Goal: Transaction & Acquisition: Subscribe to service/newsletter

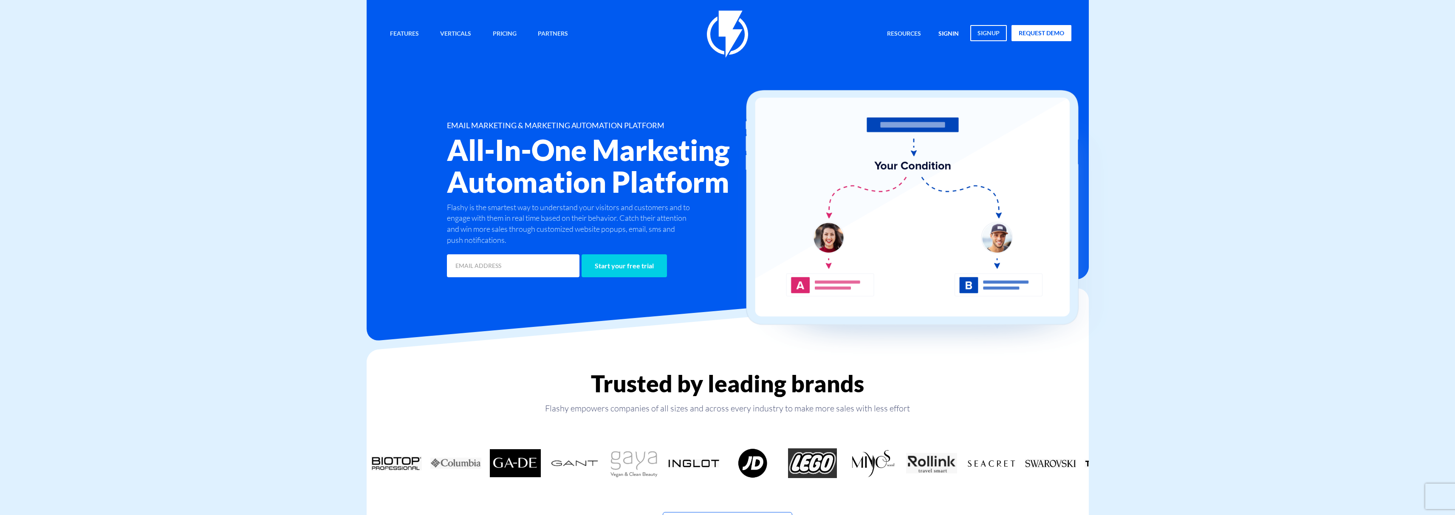
click at [935, 32] on link "signin" at bounding box center [948, 34] width 33 height 18
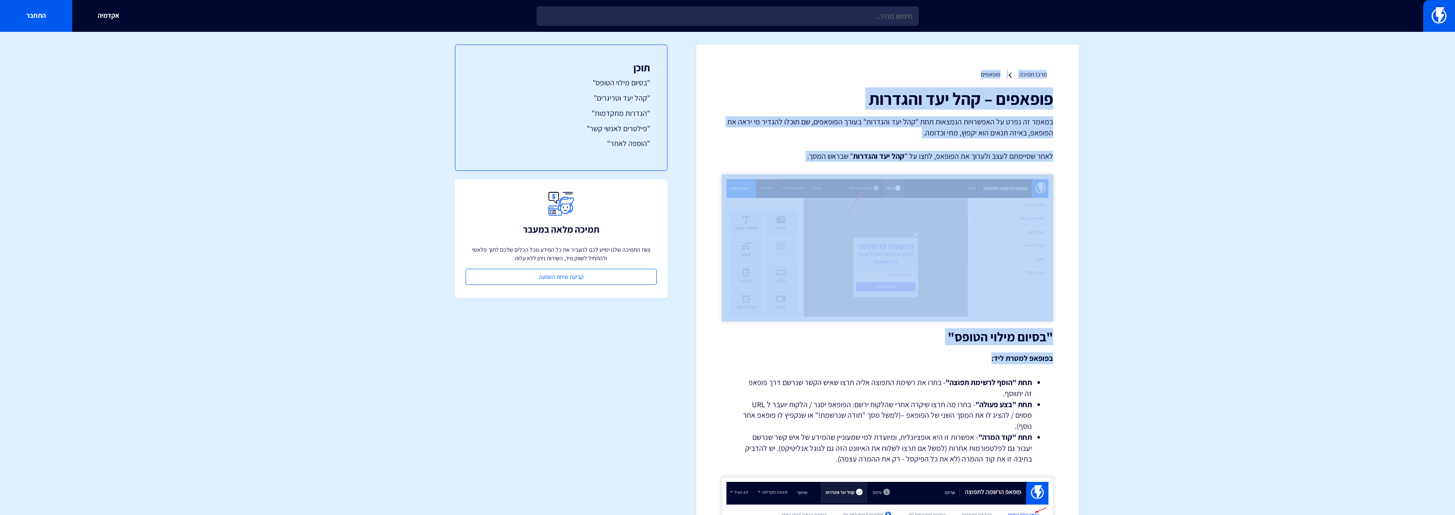
drag, startPoint x: 804, startPoint y: 235, endPoint x: 789, endPoint y: 67, distance: 169.0
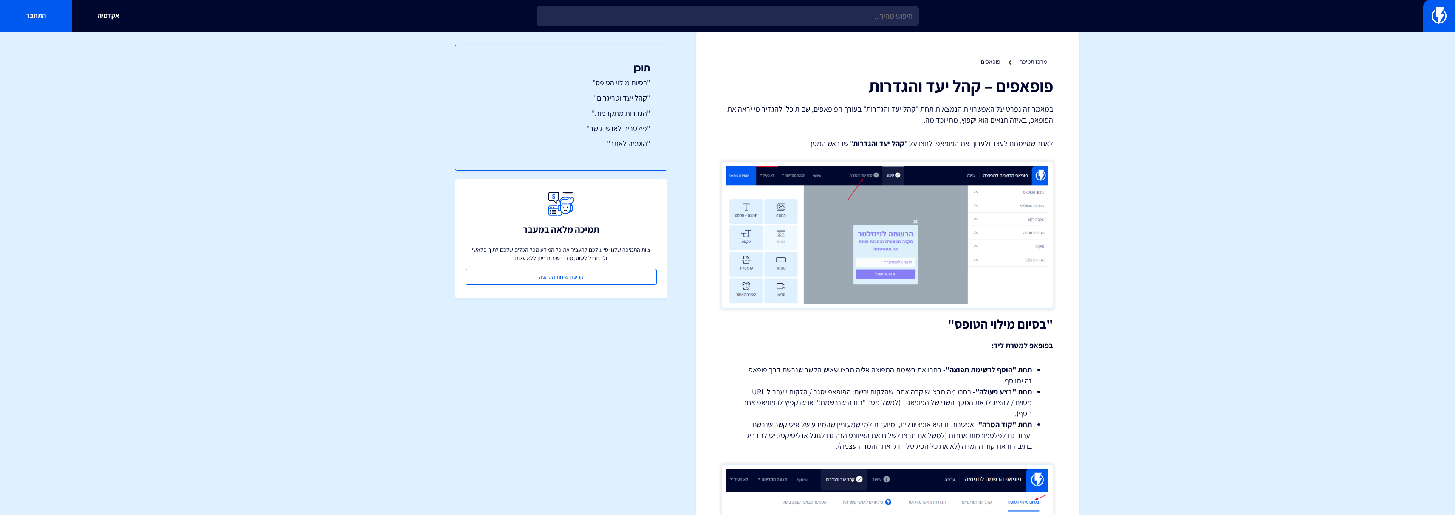
scroll to position [13, 0]
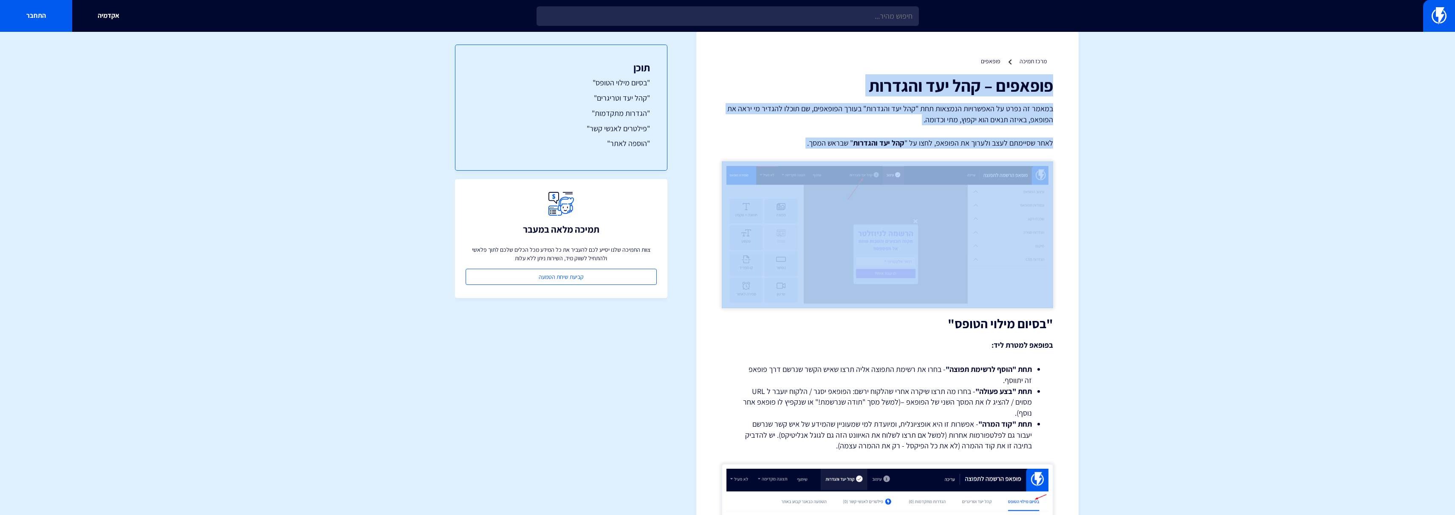
drag, startPoint x: 939, startPoint y: 57, endPoint x: 834, endPoint y: 138, distance: 132.5
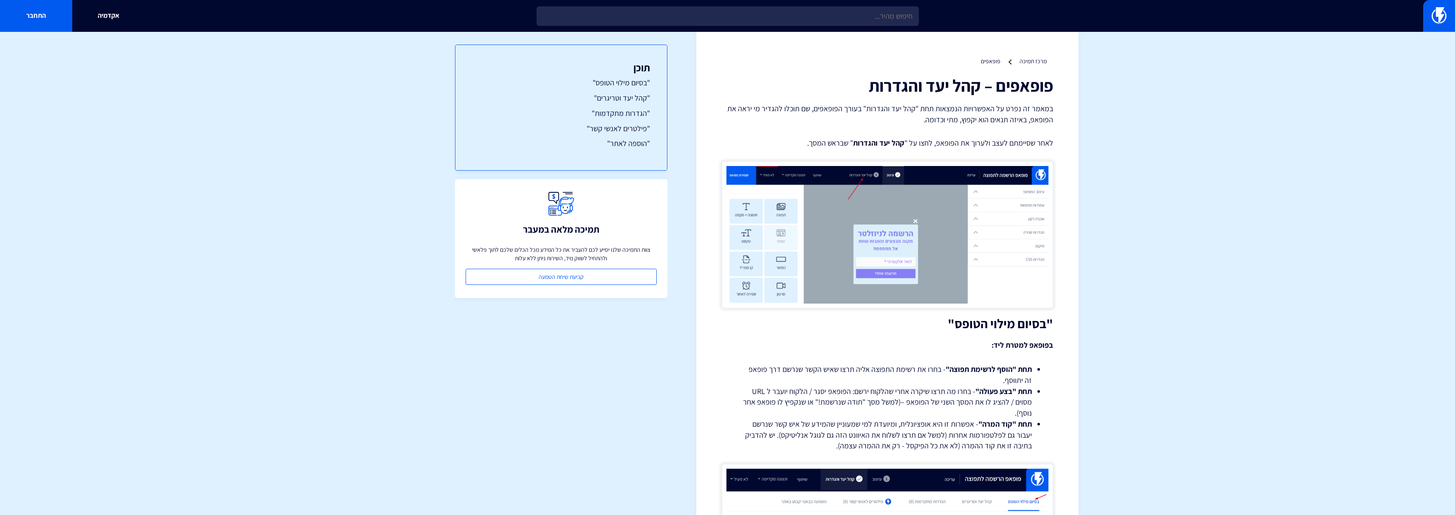
click at [795, 139] on p "לאחר שסיימתם לעצב ולערוך את הפופאפ, לחצו על " קהל יעד והגדרות " שבראש המסך." at bounding box center [887, 143] width 331 height 11
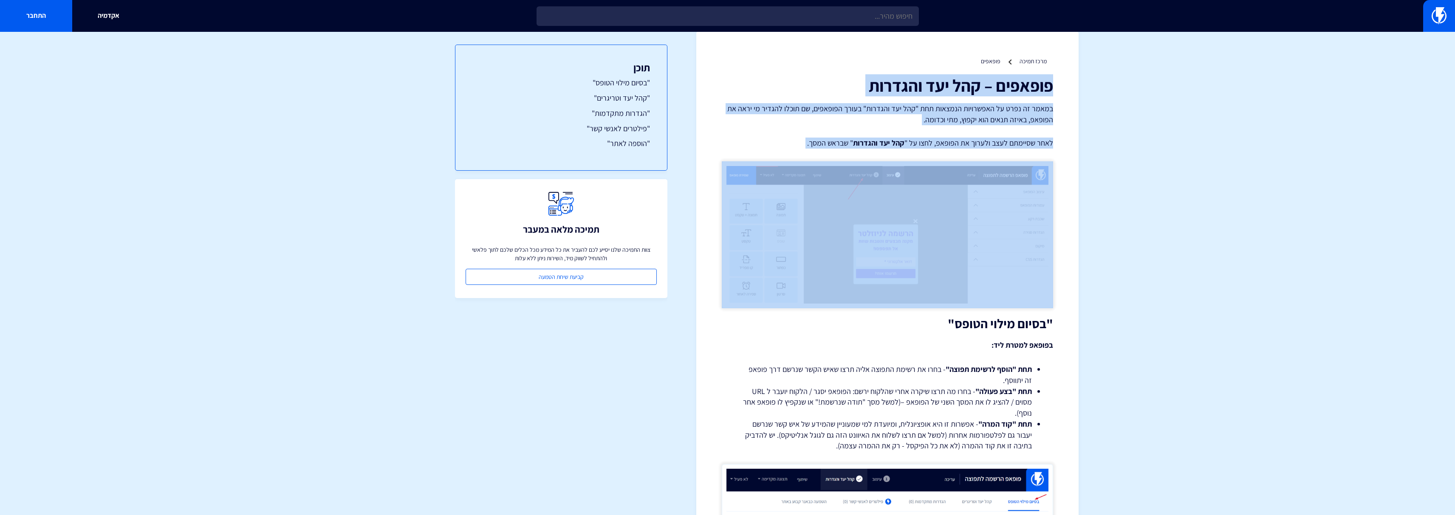
drag, startPoint x: 795, startPoint y: 139, endPoint x: 841, endPoint y: 64, distance: 88.2
click at [841, 64] on ul "מרכז תמיכה פופאפים" at bounding box center [887, 61] width 331 height 8
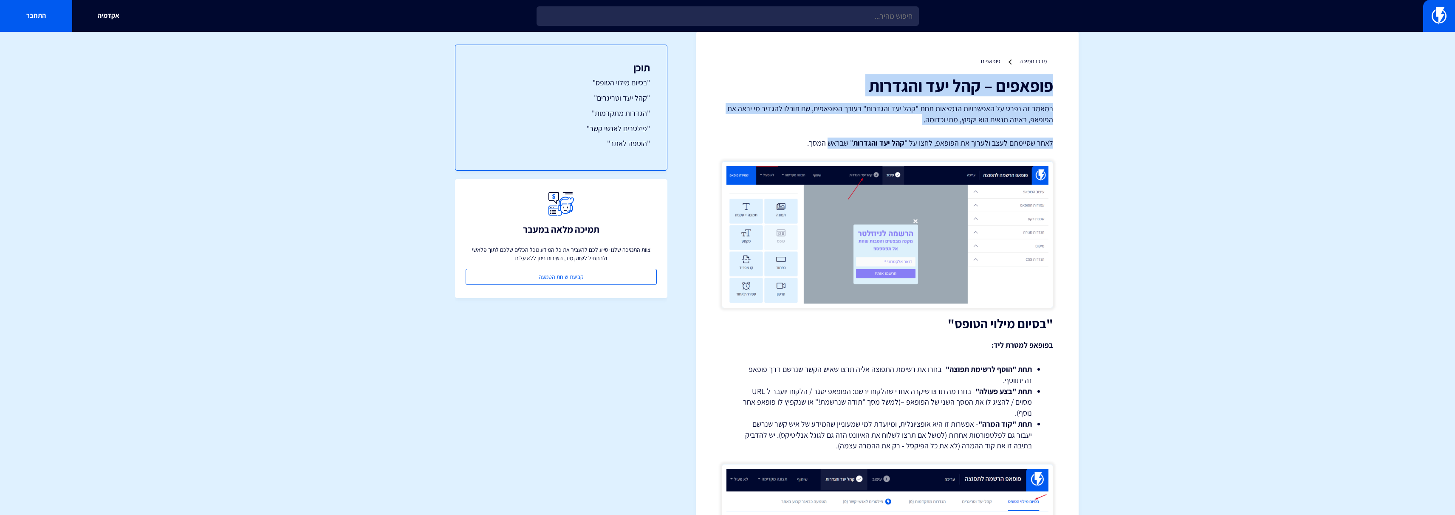
drag, startPoint x: 841, startPoint y: 64, endPoint x: 866, endPoint y: 195, distance: 133.7
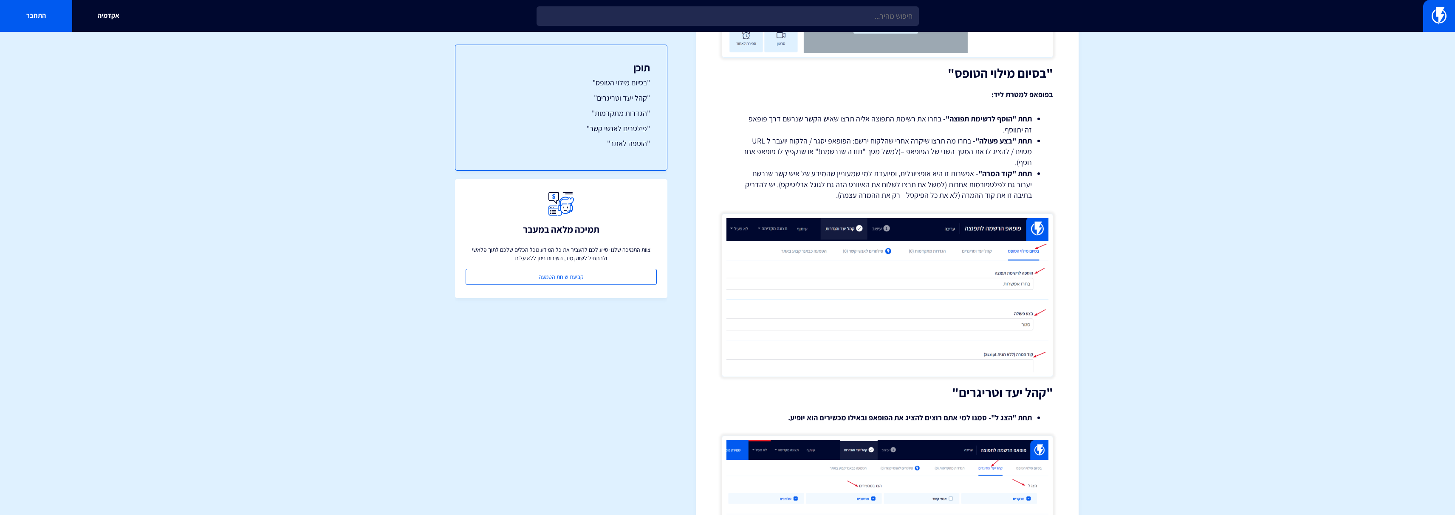
scroll to position [411, 0]
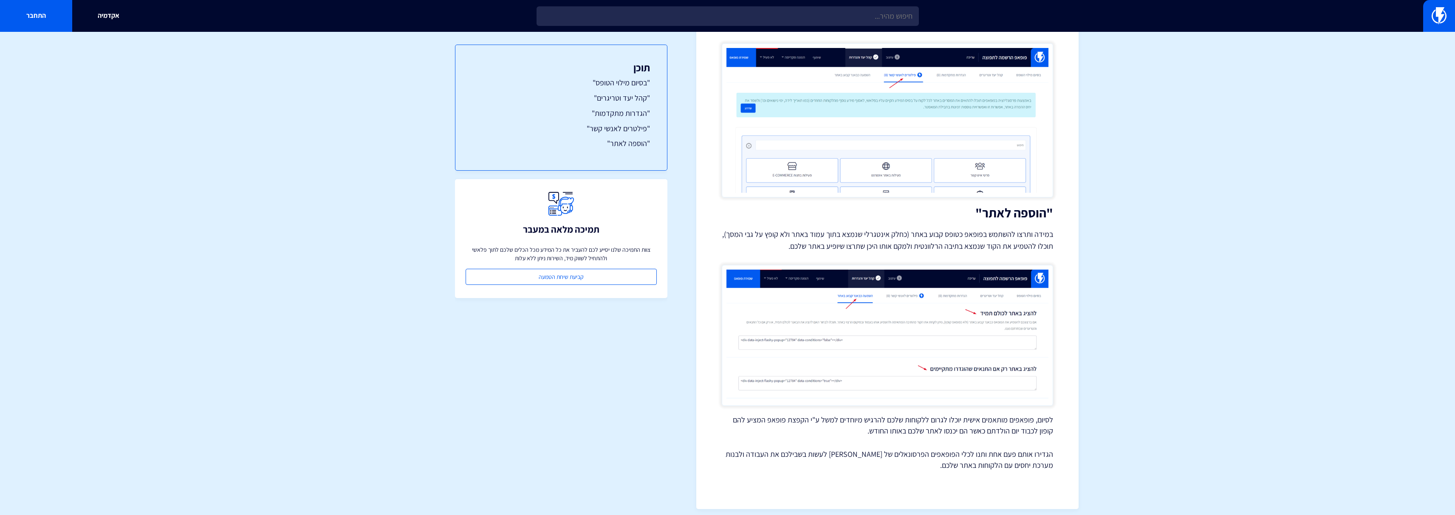
scroll to position [2416, 0]
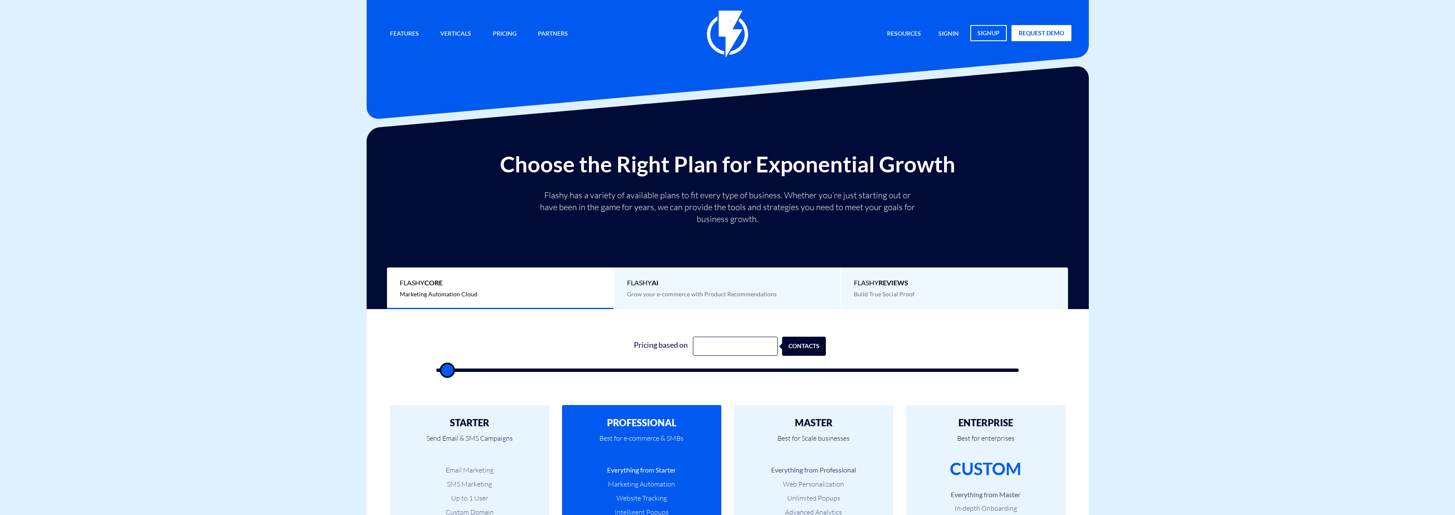
type input "500"
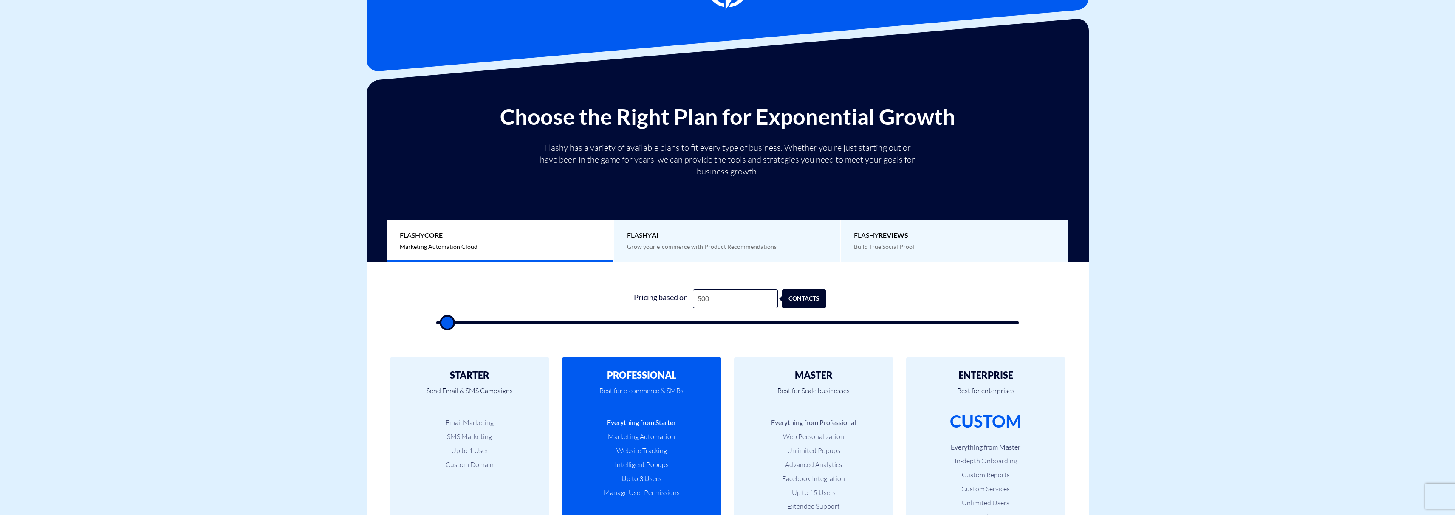
scroll to position [165, 0]
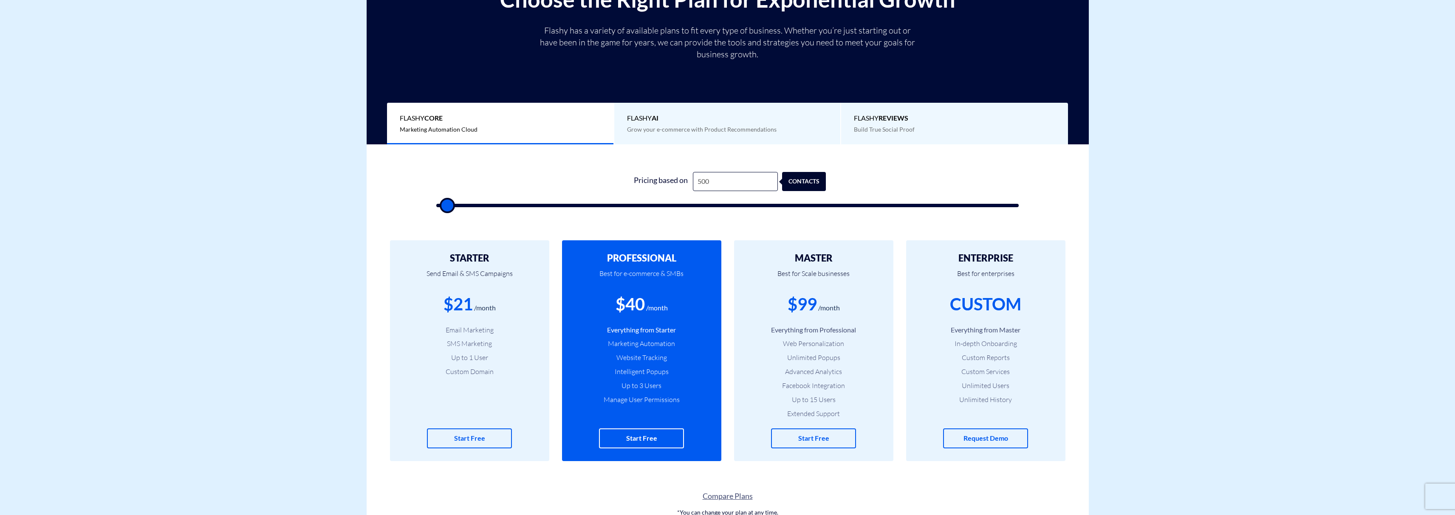
type input "68,000"
type input "68000"
type input "68,500"
type input "68500"
type input "69,000"
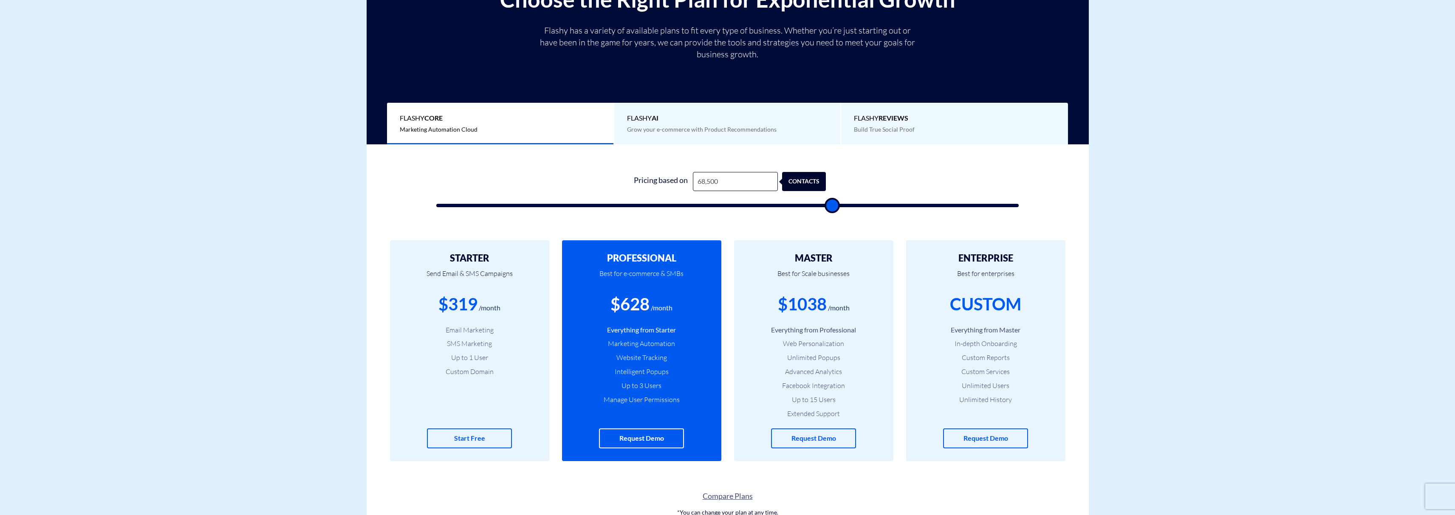
type input "69000"
type input "69,500"
type input "69500"
type input "71,500"
type input "71500"
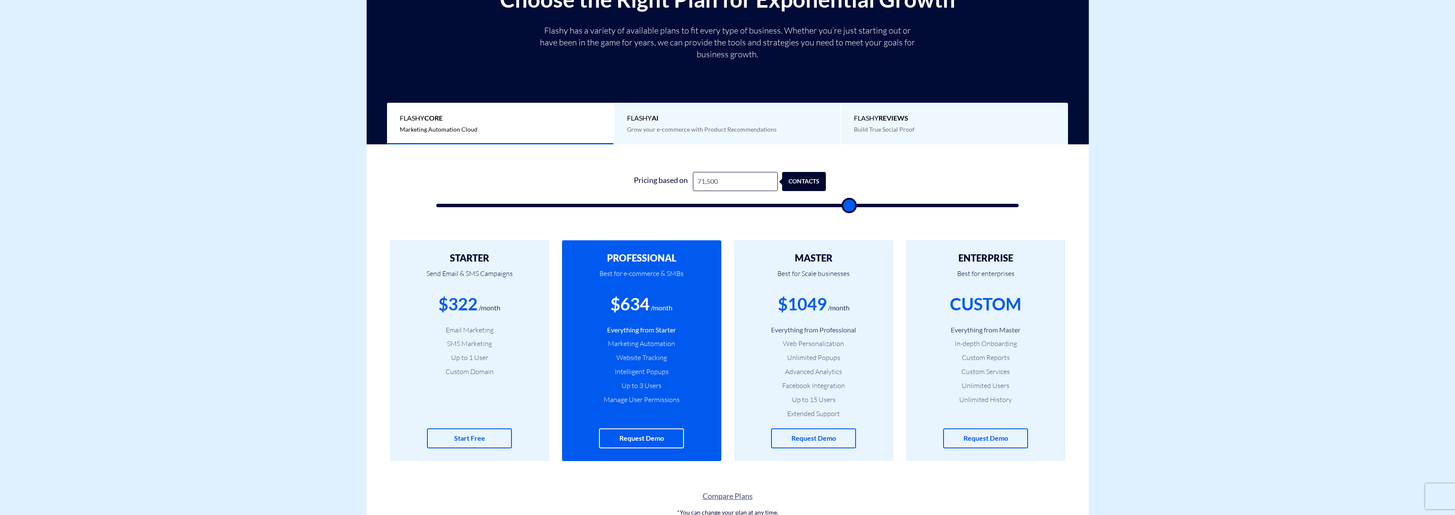
type input "72,000"
type input "72000"
type input "72,500"
type input "72500"
type input "73,000"
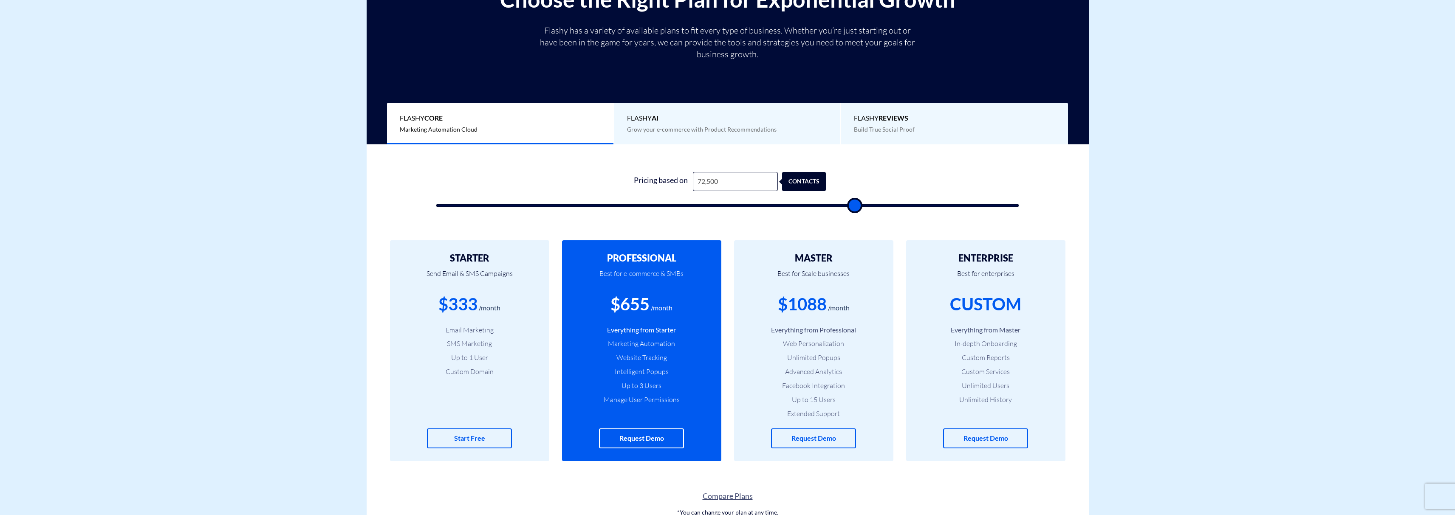
type input "73000"
type input "73,500"
type input "73500"
type input "74,000"
type input "74000"
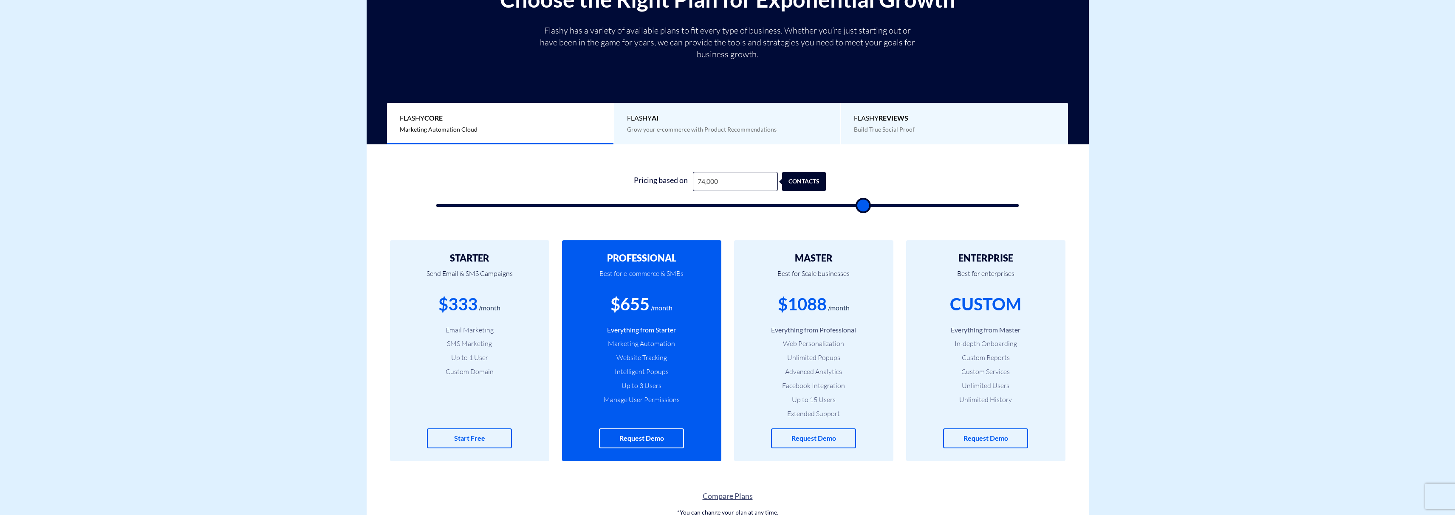
type input "74,500"
type input "74500"
type input "75,000"
type input "75000"
type input "75,500"
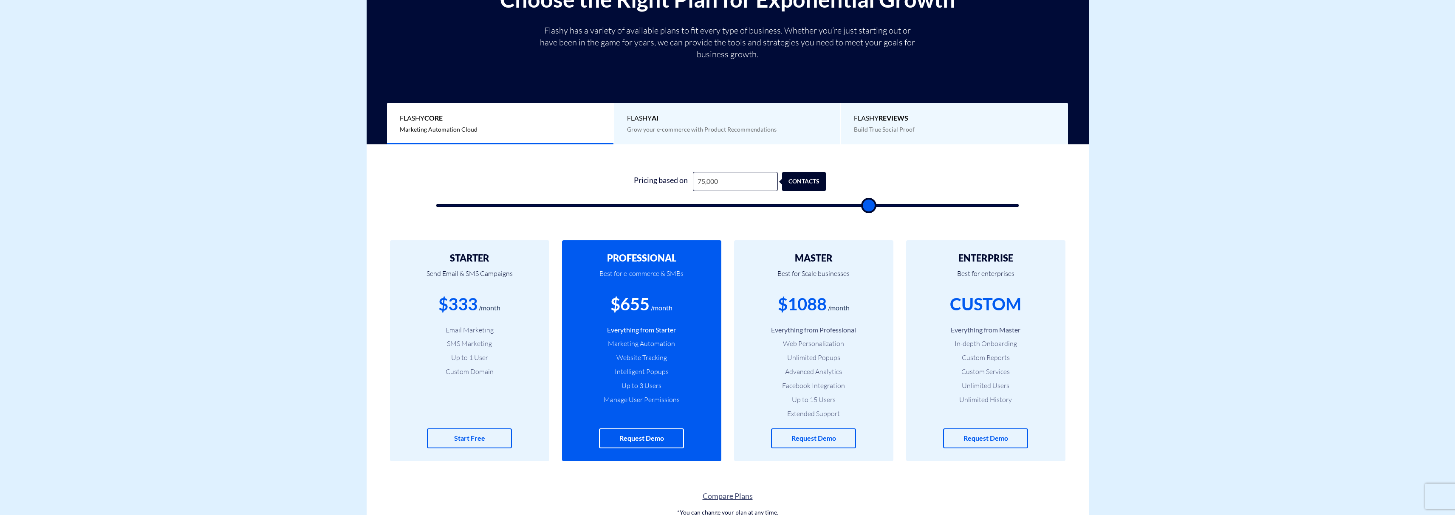
type input "75500"
type input "76,500"
type input "76500"
type input "77,000"
type input "77000"
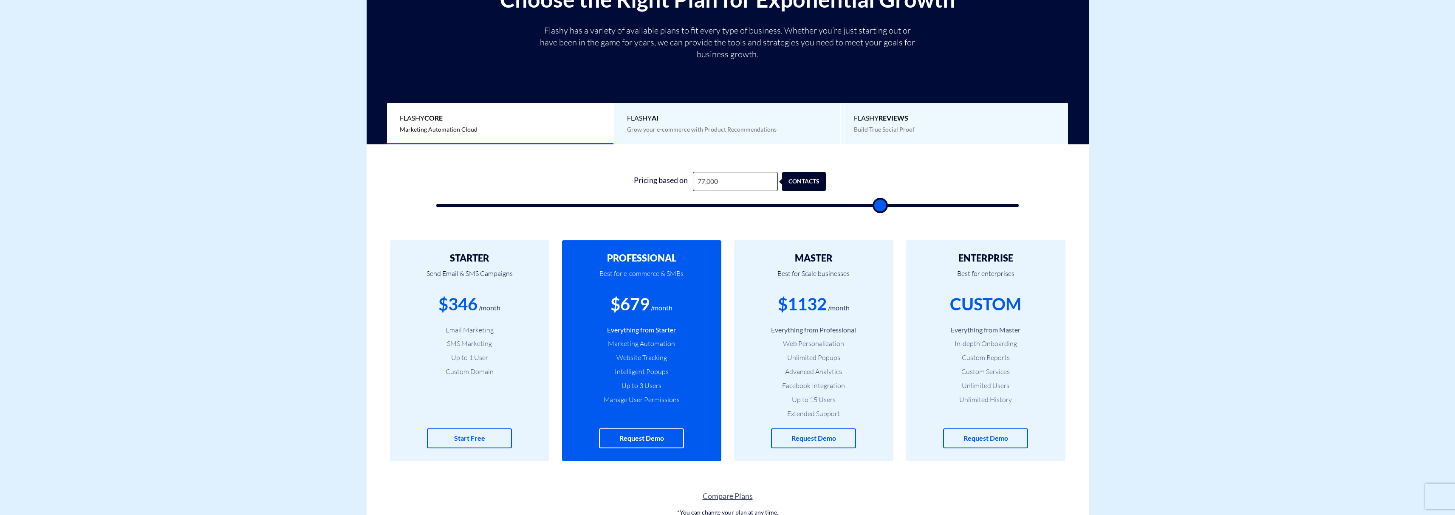
type input "78,500"
type input "78500"
type input "79,500"
type input "79500"
type input "80,500"
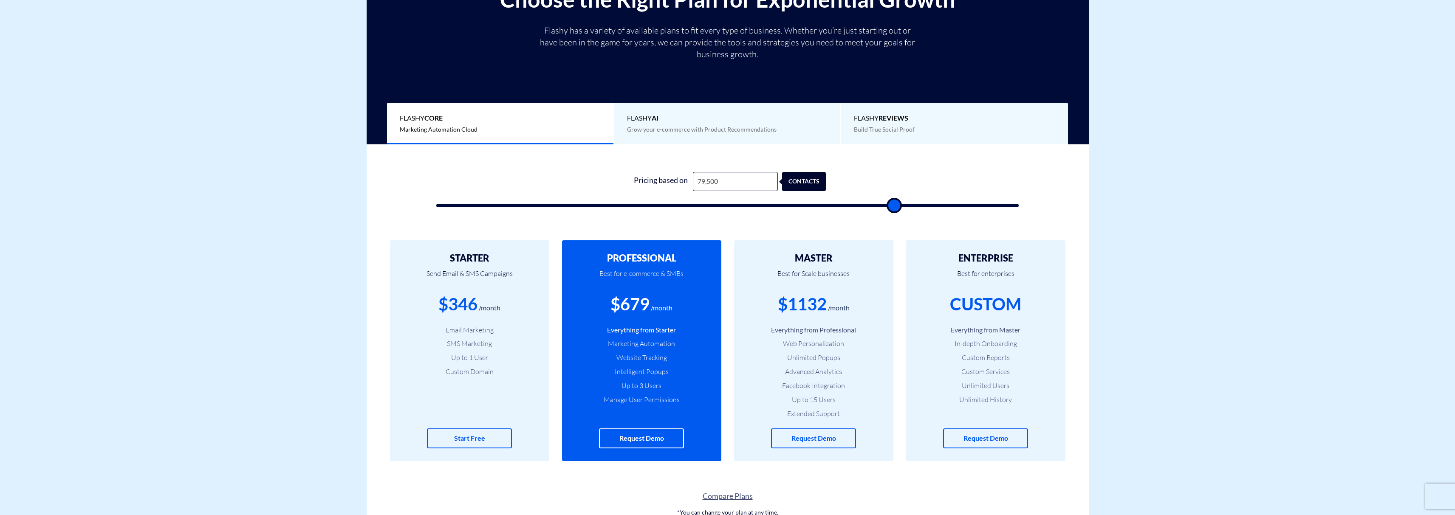
type input "80500"
type input "81,000"
type input "81000"
type input "82,000"
type input "82000"
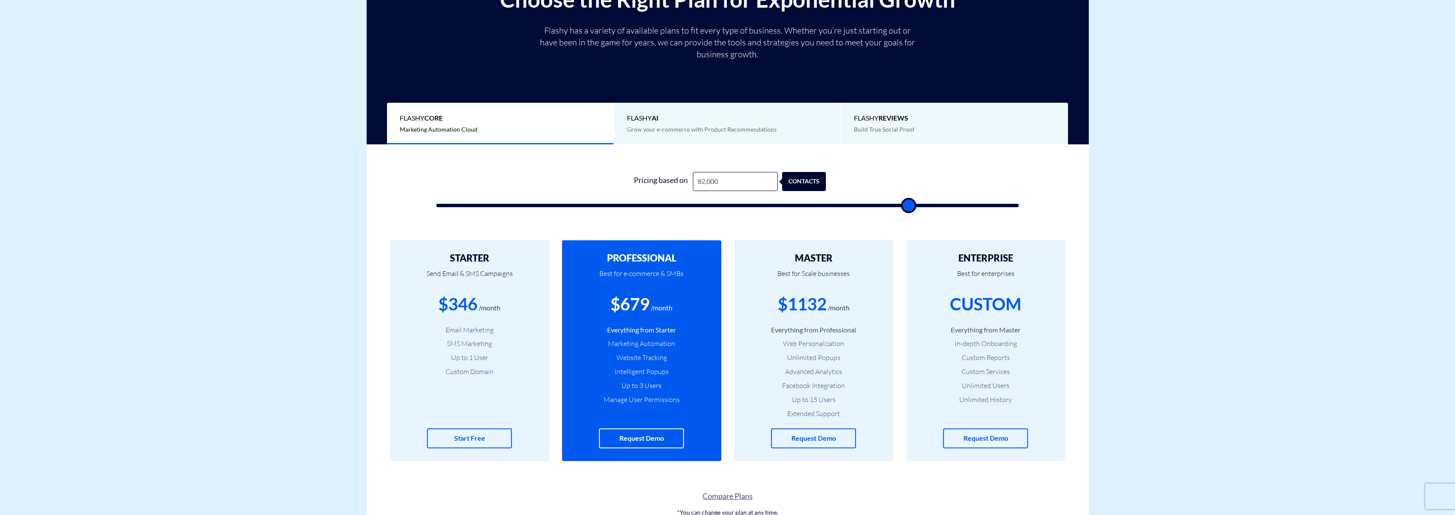
type input "83,000"
type input "83000"
type input "84,000"
type input "84000"
type input "84,500"
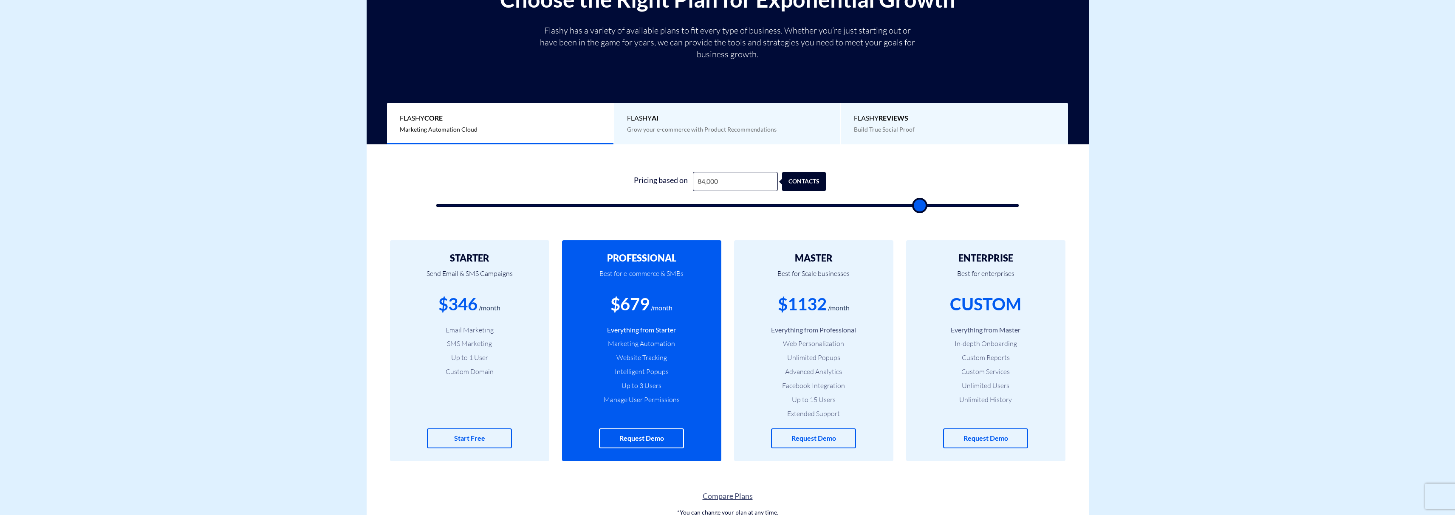
type input "84500"
type input "86,000"
type input "86000"
type input "86,500"
type input "86500"
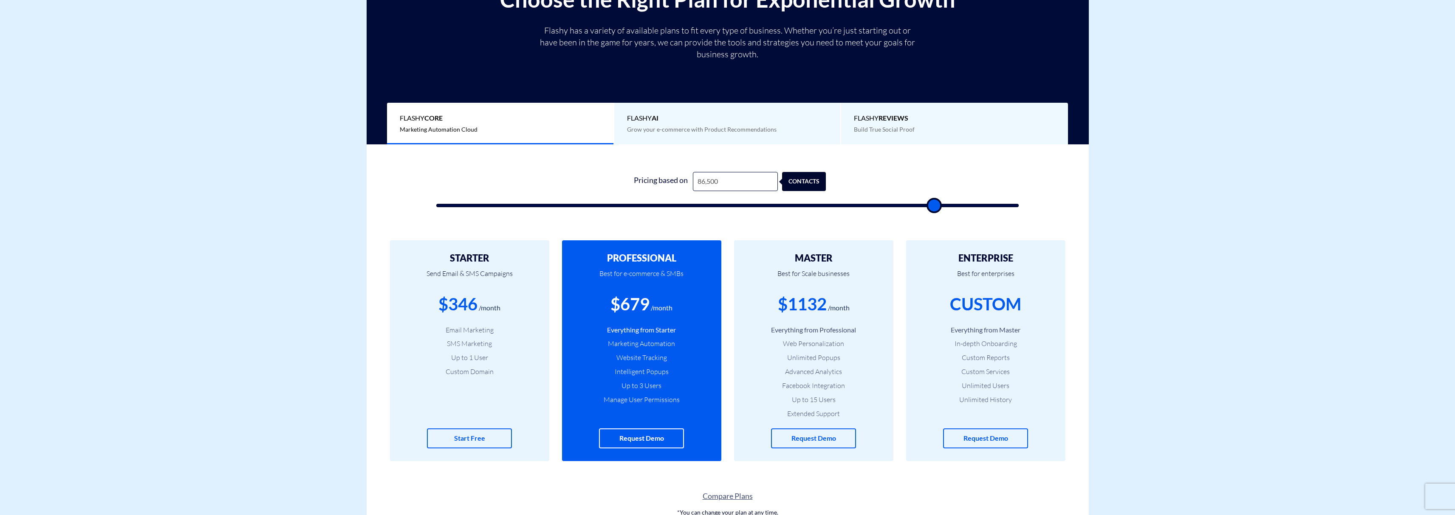
type input "87,500"
type input "87500"
type input "88,000"
type input "88000"
type input "88,500"
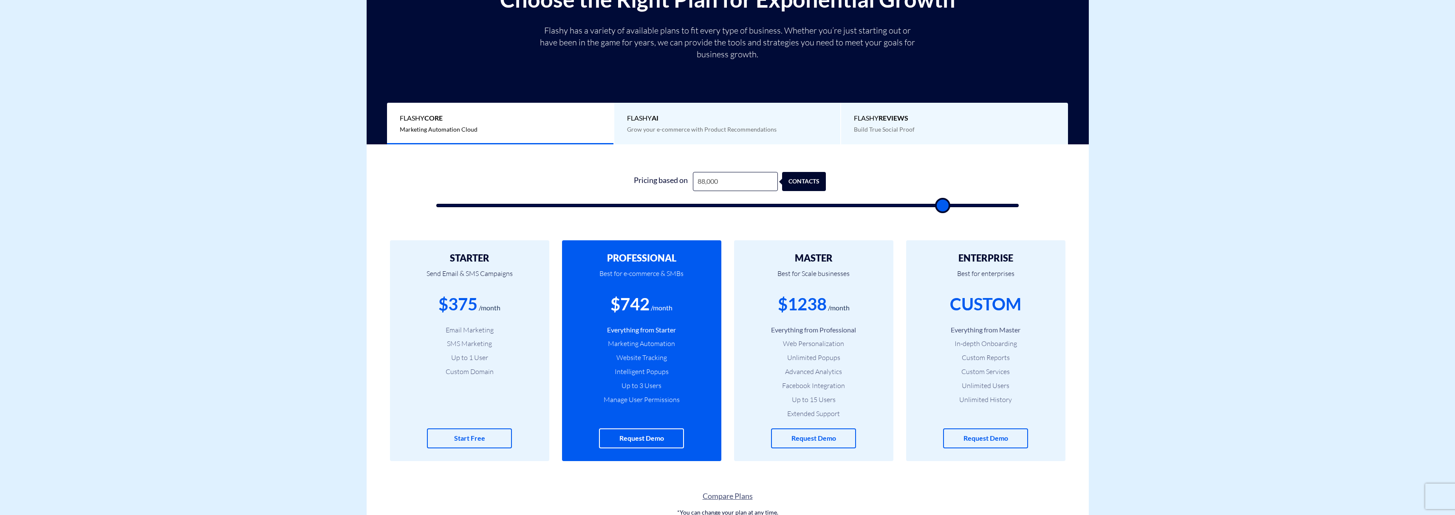
type input "88500"
type input "89,000"
type input "89000"
type input "89,500"
type input "89500"
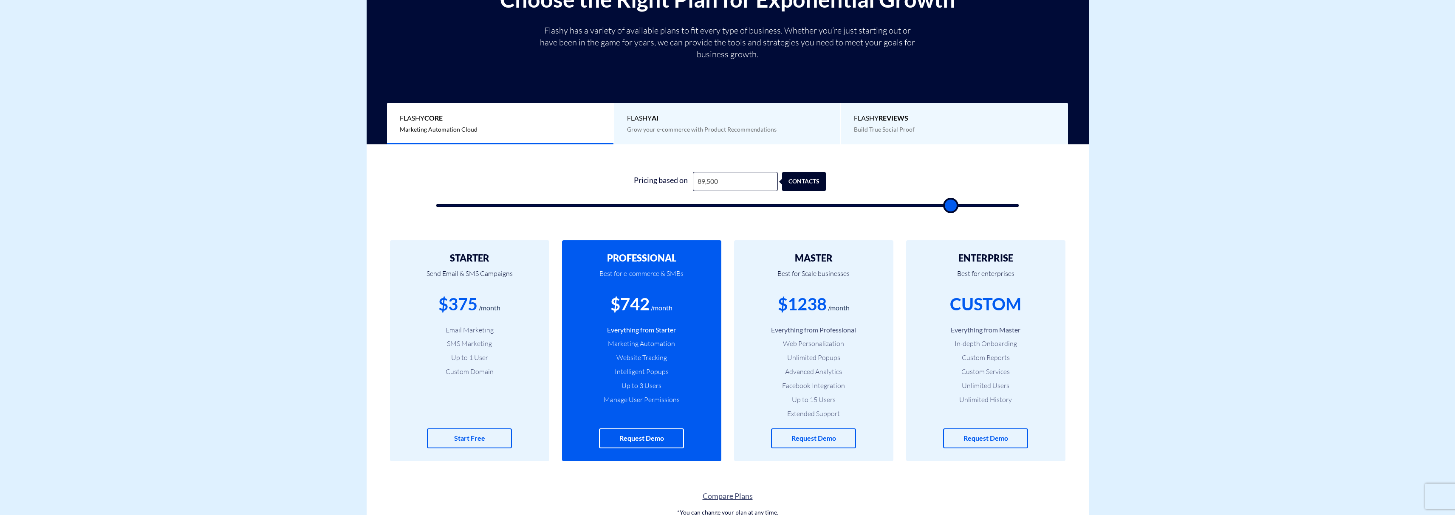
type input "91,000"
type input "91000"
type input "93,000"
type input "93000"
type input "94,000"
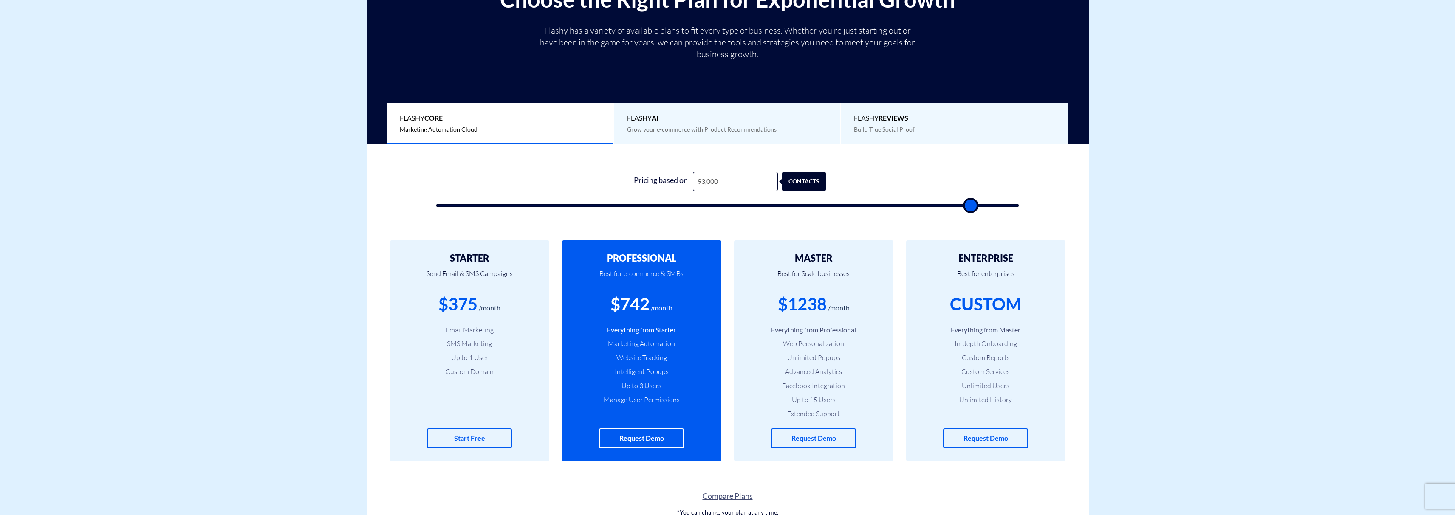
type input "94000"
type input "95,000"
type input "95000"
type input "95,500"
type input "95500"
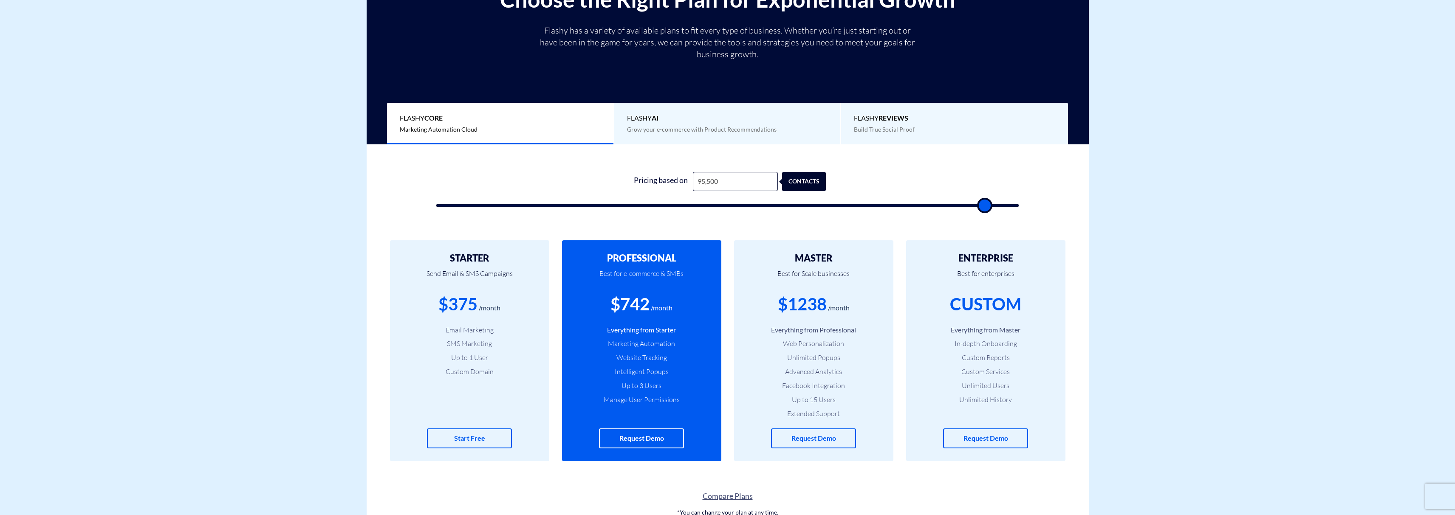
type input "97,000"
type input "97000"
type input "98,500"
type input "98500"
type input "99,500"
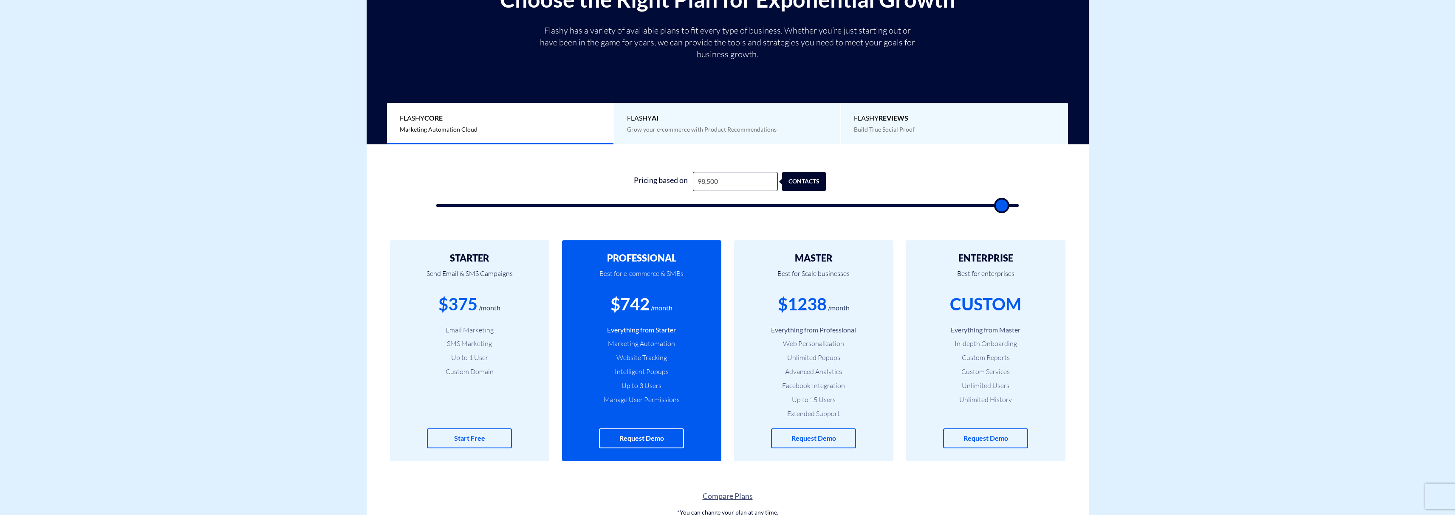
type input "99500"
type input "100,000"
drag, startPoint x: 828, startPoint y: 207, endPoint x: 1074, endPoint y: 202, distance: 246.5
type input "100000"
click at [1019, 204] on input "range" at bounding box center [727, 205] width 583 height 3
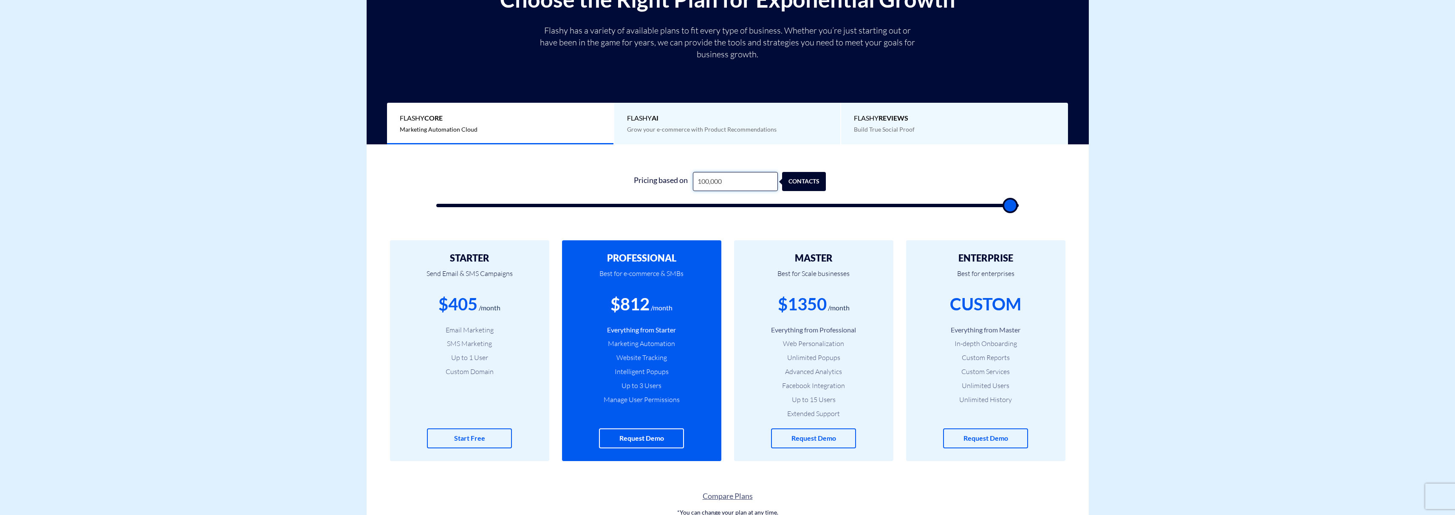
click at [752, 188] on input "100,000" at bounding box center [735, 181] width 85 height 19
type input "2"
type input "500"
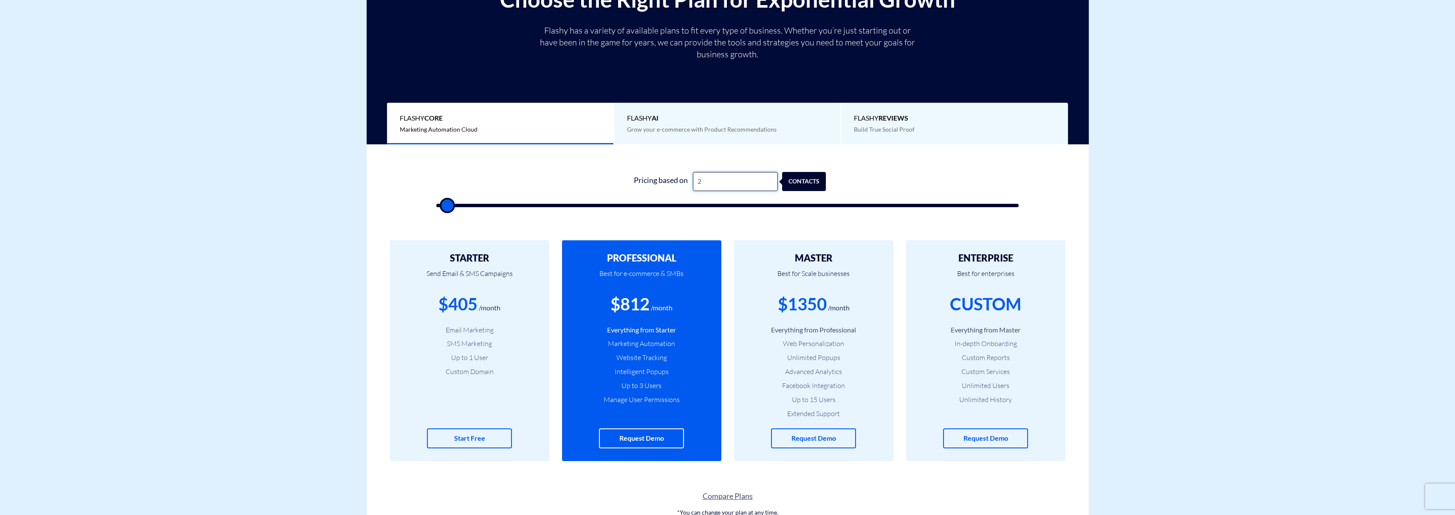
type input "20"
type input "500"
type input "200"
type input "500"
type input "2,000"
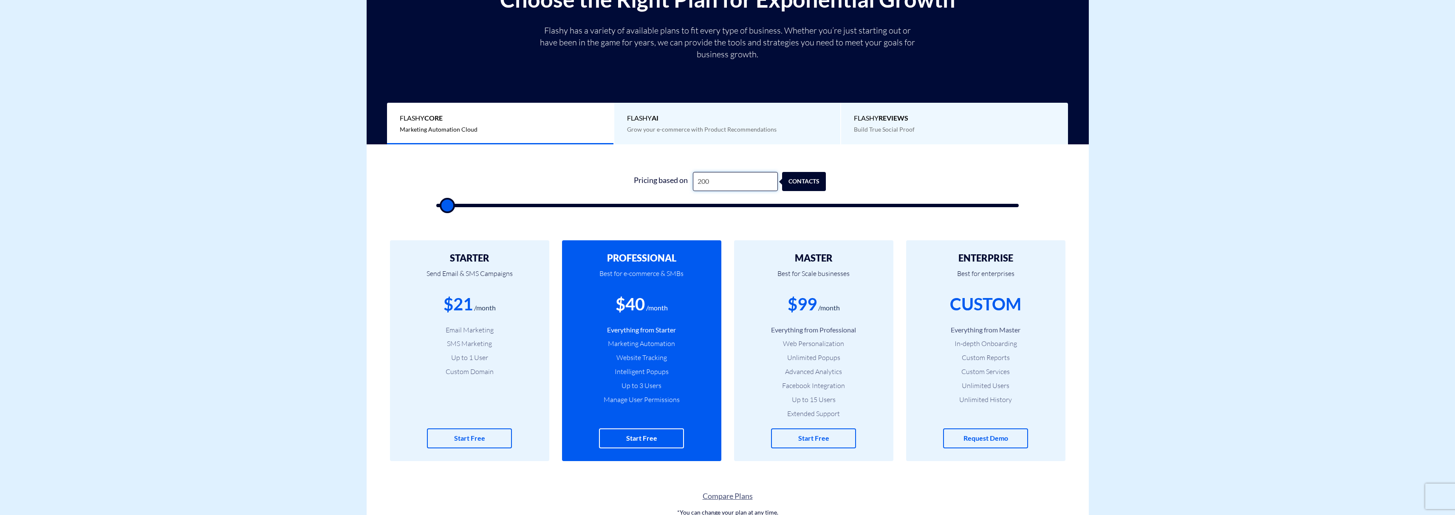
type input "2000"
type input "20,000"
type input "20000"
type input "200,000"
type input "100000"
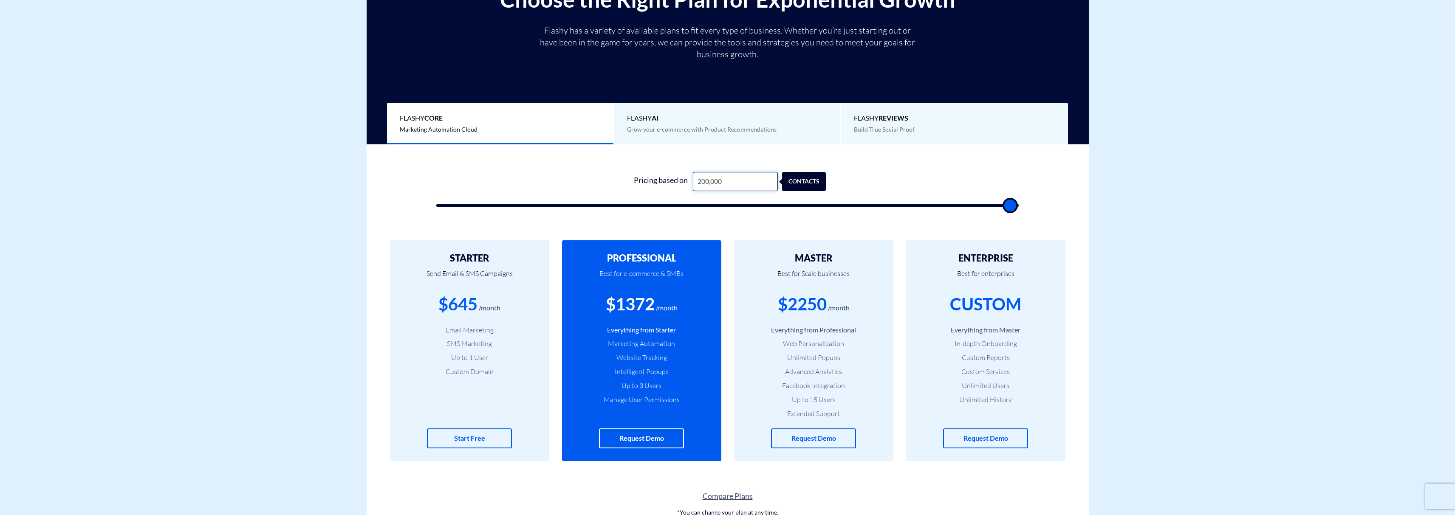
type input "250,000"
type input "100000"
type input "250,000"
type input "100000"
type input "1"
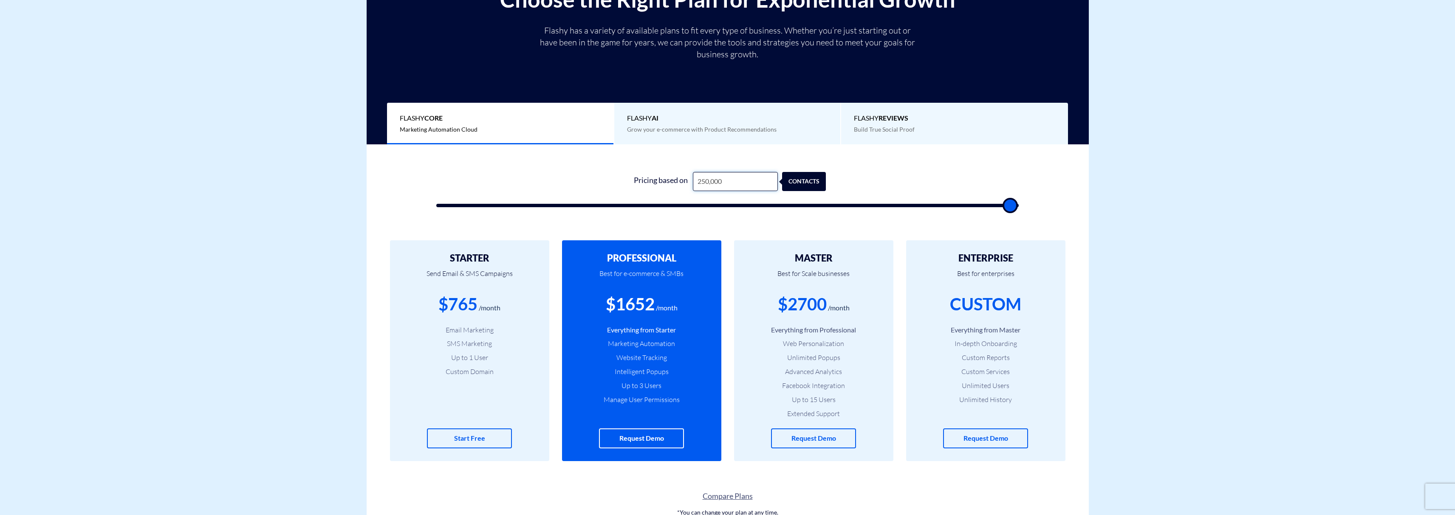
type input "500"
type input "10"
type input "500"
type input "100"
type input "500"
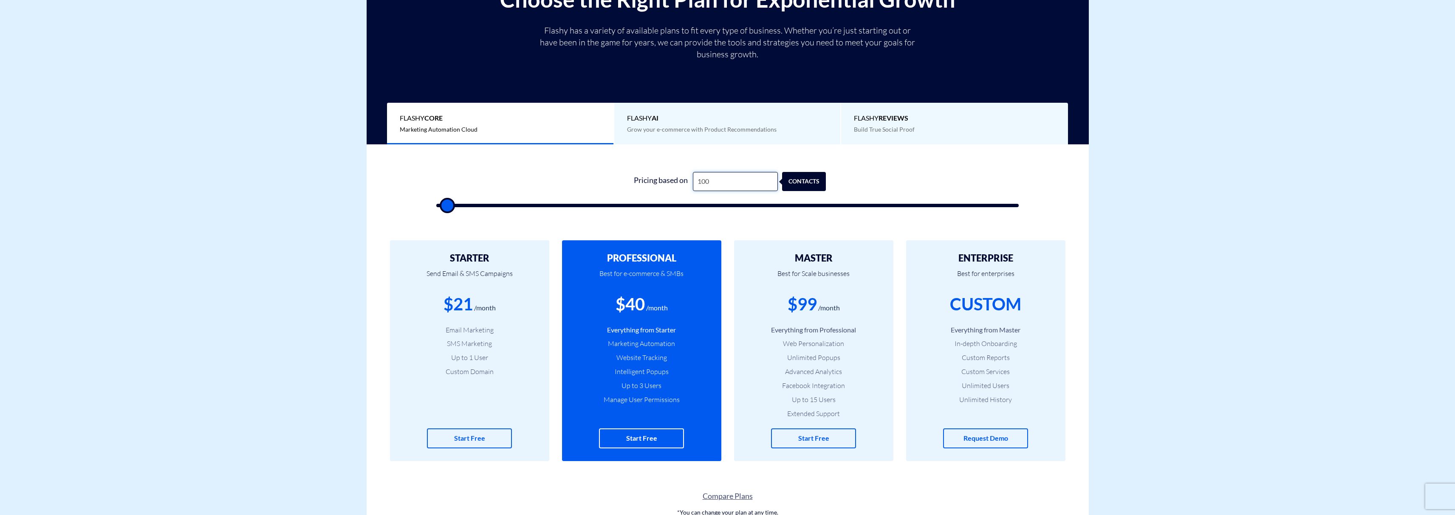
type input "1,000"
type input "1000"
type input "10,000"
type input "10000"
type input "100,000"
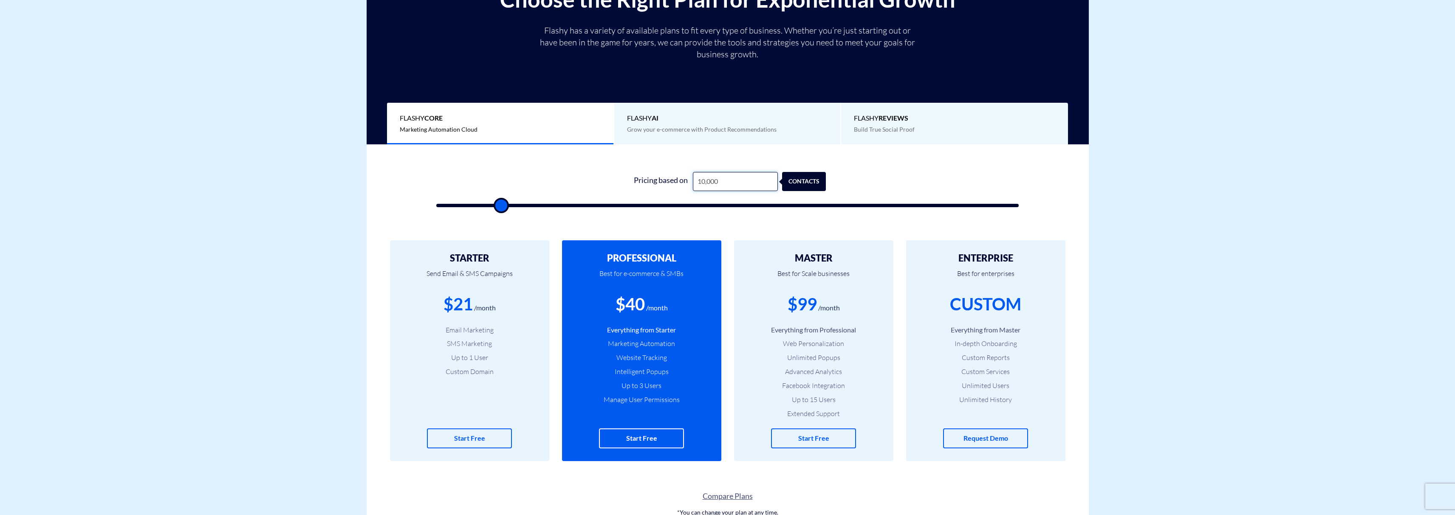
type input "100000"
type input "2"
type input "500"
type input "20"
type input "500"
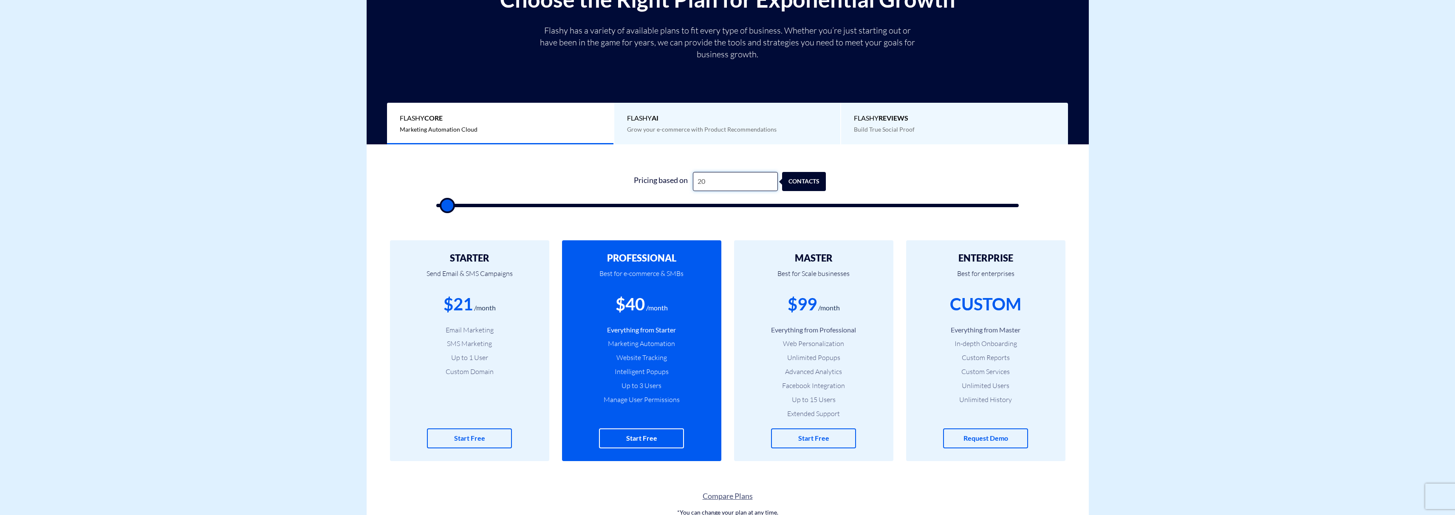
type input "200"
type input "500"
type input "2,000"
type input "2000"
type input "20,000"
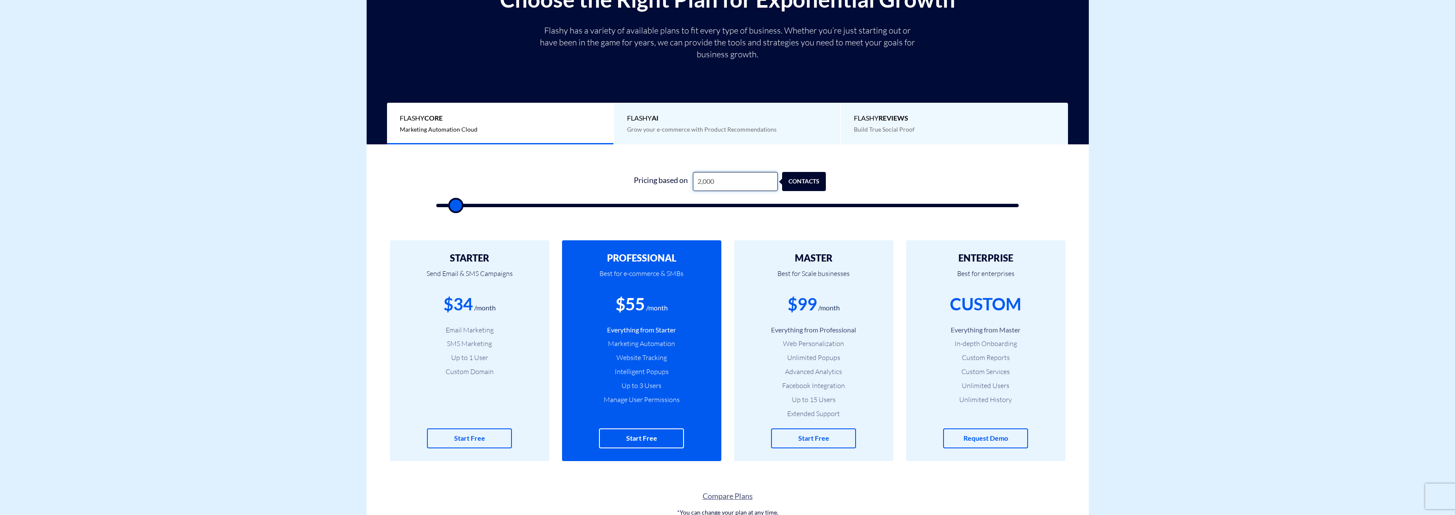
type input "20000"
type input "200,000"
type input "100000"
type input "4"
type input "500"
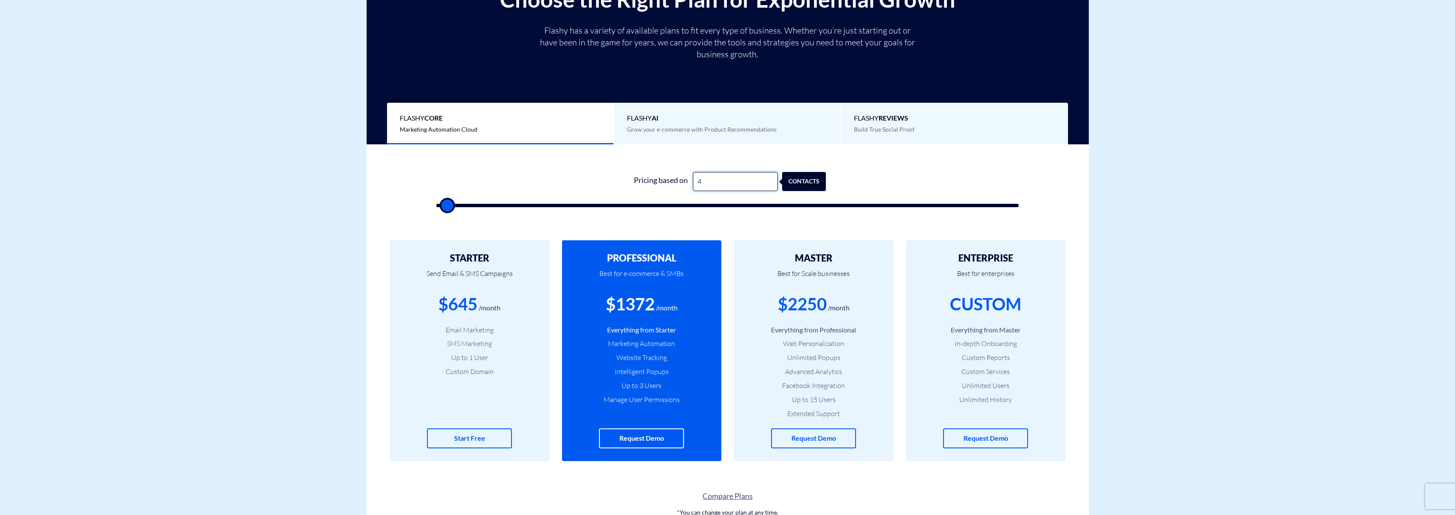
type input "40"
type input "500"
type input "400"
type input "500"
type input "4,000"
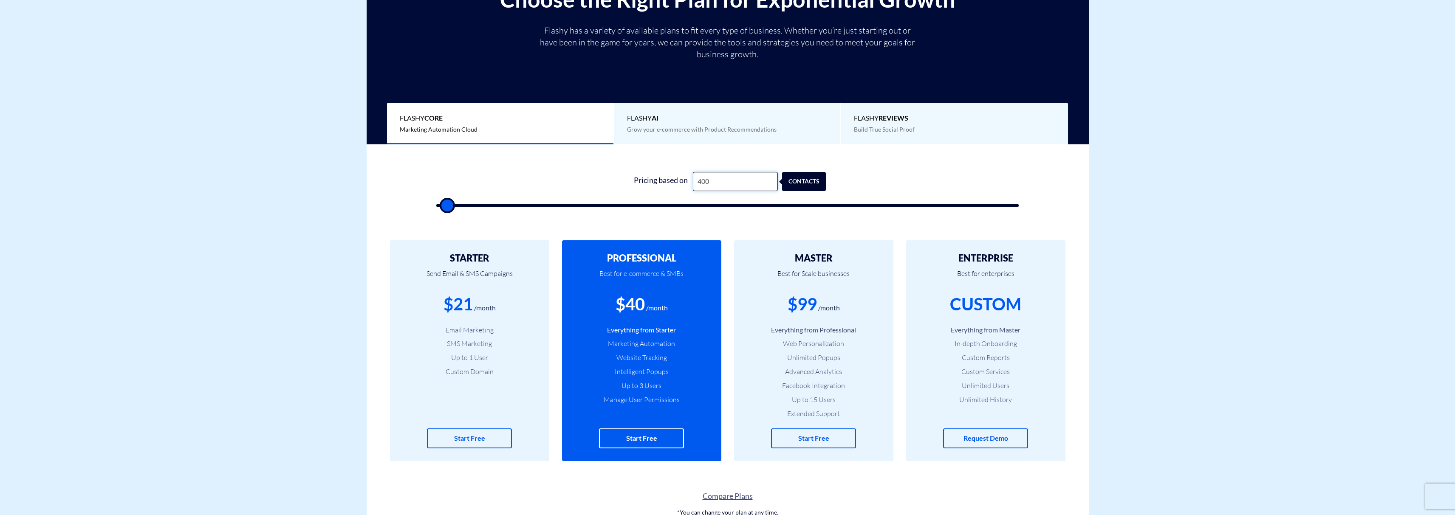
type input "4000"
type input "40,000"
type input "40000"
type input "250,000"
type input "100000"
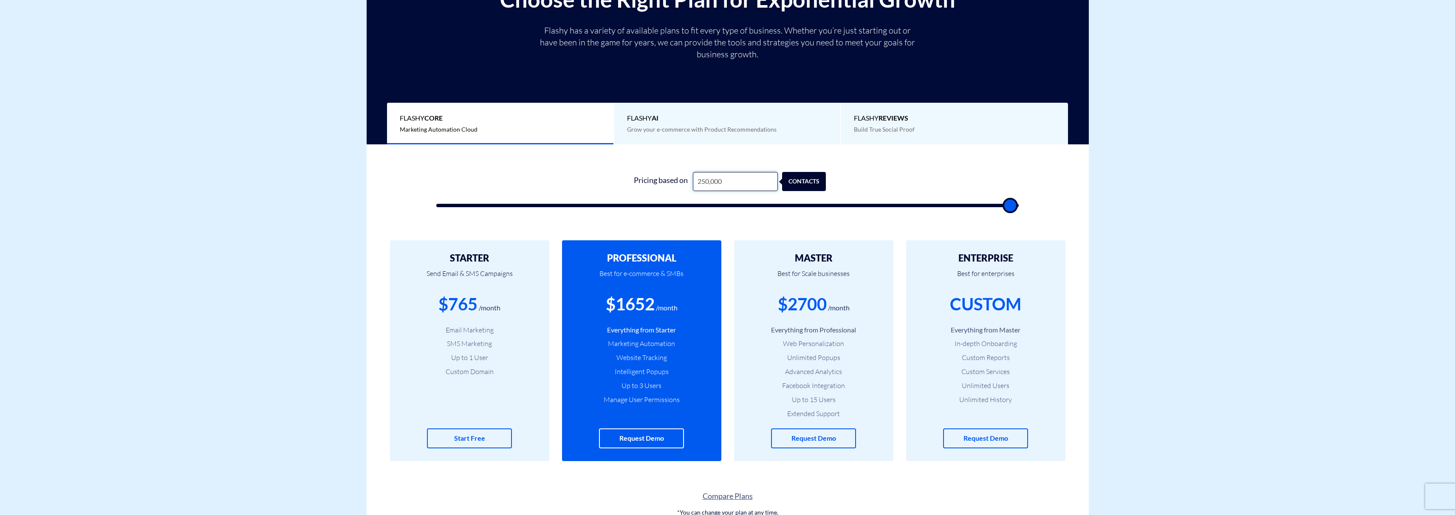
type input "5"
type input "500"
type input "50"
type input "500"
type input "5,000"
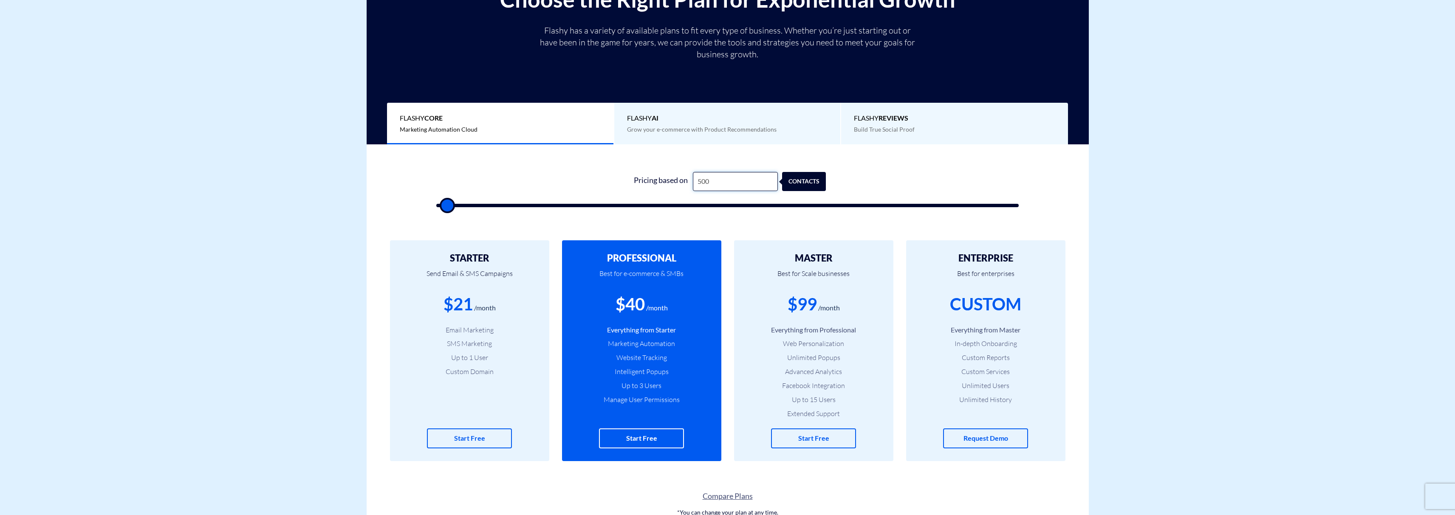
type input "5000"
type input "50,000"
type input "50000"
type input "250,000"
type input "100000"
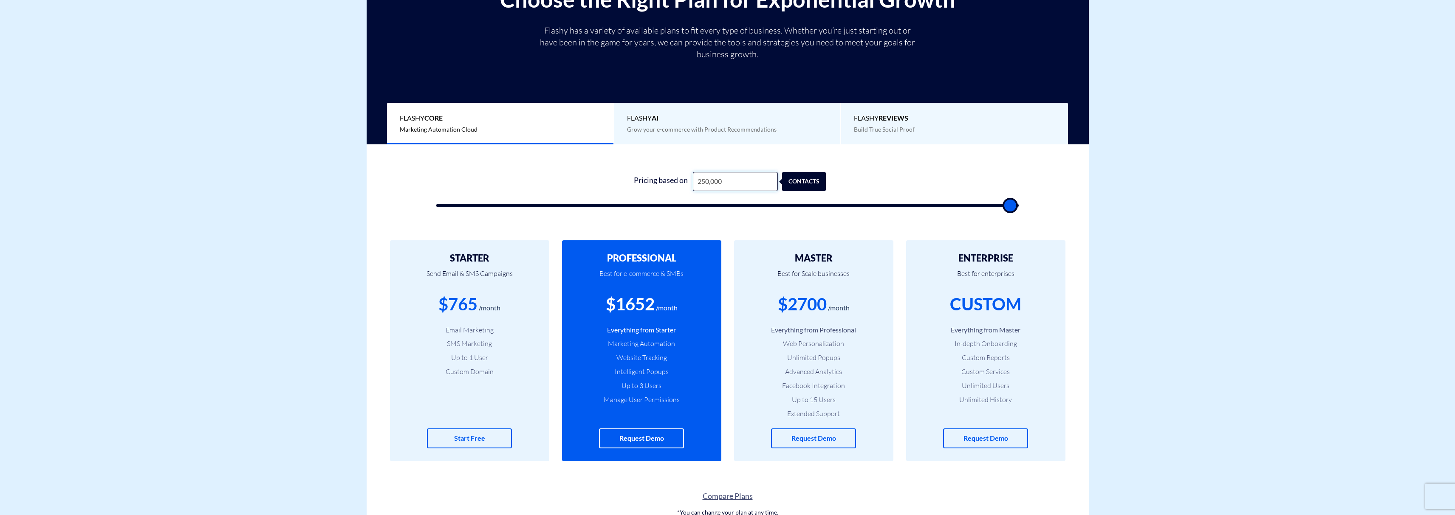
type input "250,000"
click at [775, 102] on div "Choose the Right Plan for Exponential Growth Flashy has a variety of available …" at bounding box center [728, 65] width 710 height 157
click at [802, 124] on div "Flashy AI Grow your e-commerce with Product Recommendations" at bounding box center [727, 124] width 227 height 42
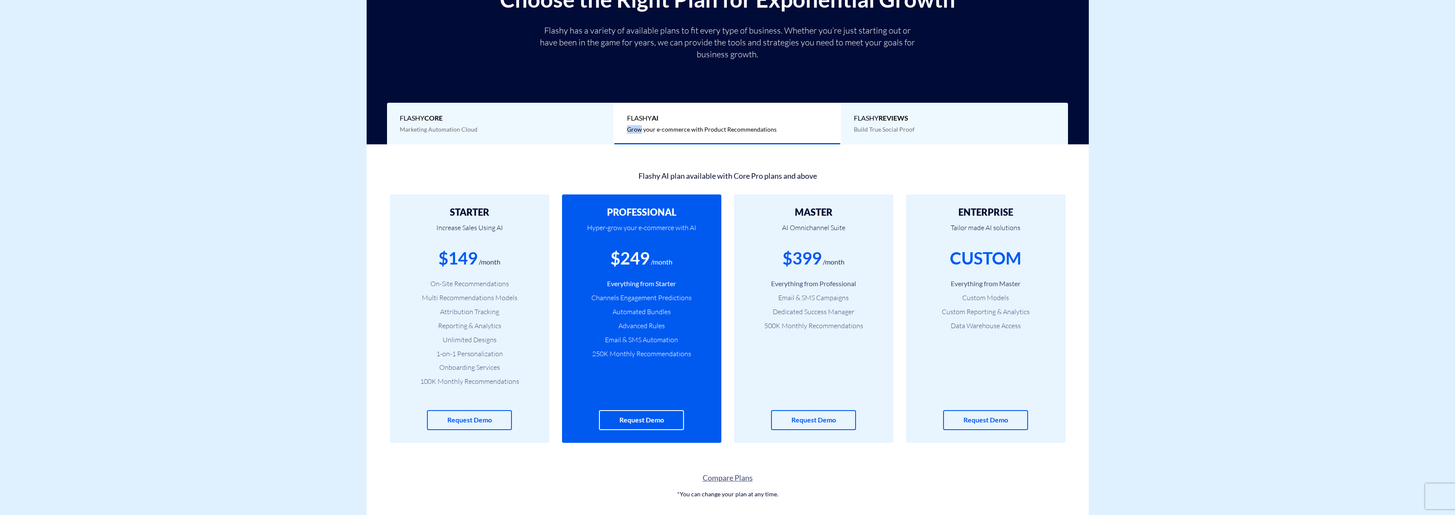
drag, startPoint x: 802, startPoint y: 124, endPoint x: 867, endPoint y: 121, distance: 65.1
click at [817, 124] on div "Flashy AI Grow your e-commerce with Product Recommendations" at bounding box center [727, 124] width 227 height 42
click at [872, 121] on span "Flashy REVIEWS" at bounding box center [954, 118] width 201 height 10
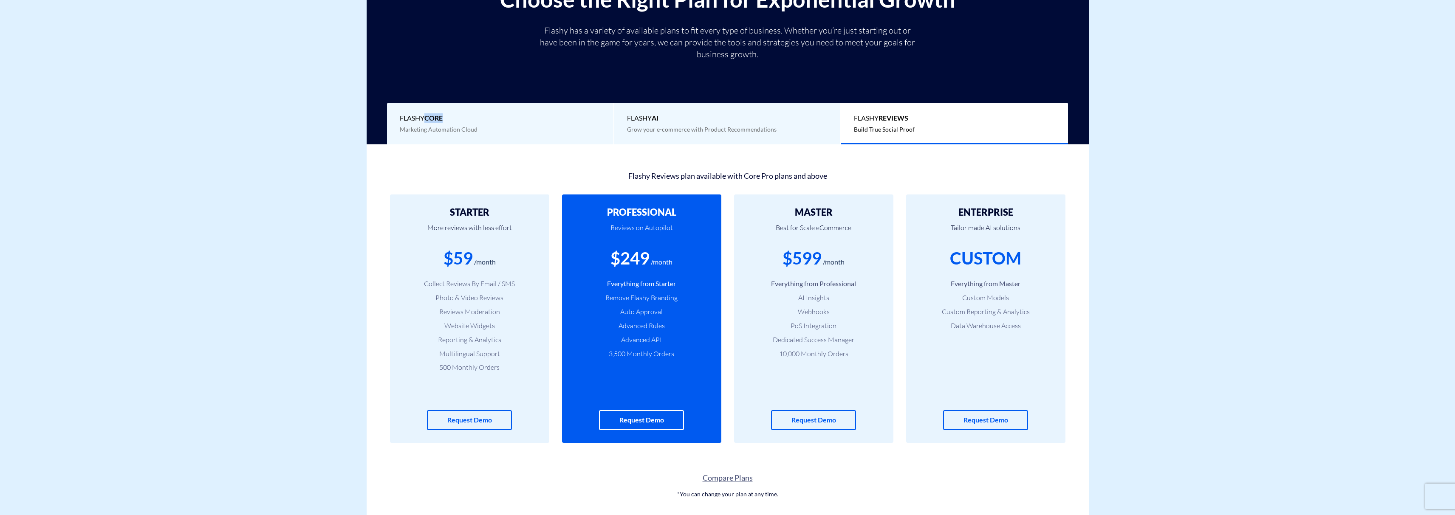
drag, startPoint x: 473, startPoint y: 116, endPoint x: 424, endPoint y: 116, distance: 48.4
click at [424, 116] on span "Flashy Core" at bounding box center [500, 118] width 201 height 10
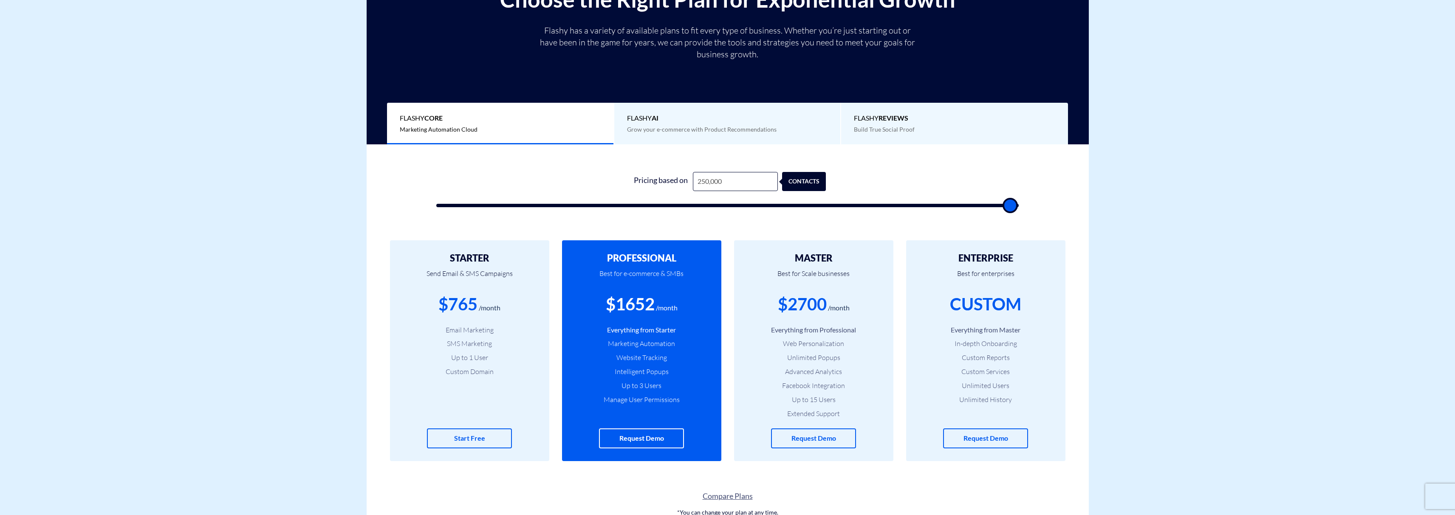
click at [424, 116] on span "Flashy Core" at bounding box center [500, 118] width 201 height 10
click at [453, 92] on div "Choose the Right Plan for Exponential Growth Flashy has a variety of available …" at bounding box center [728, 65] width 710 height 157
